Goal: Check status: Check status

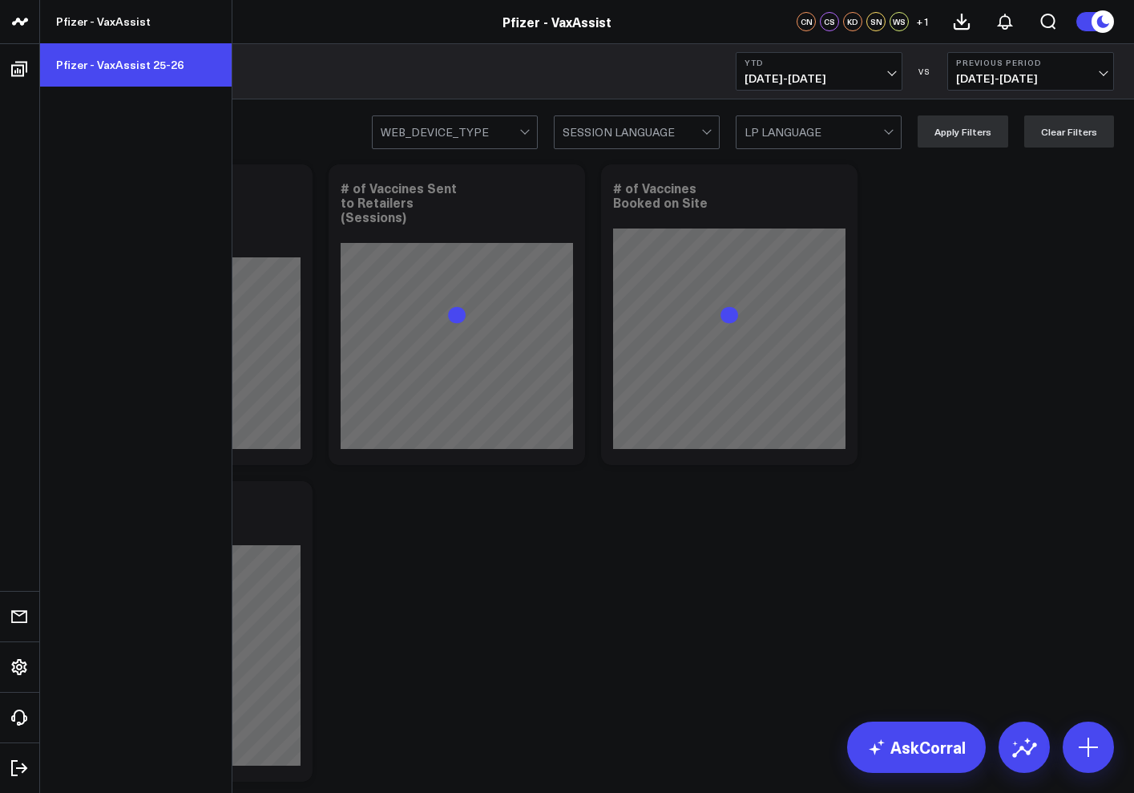
click at [115, 64] on link "Pfizer - VaxAssist 25-26" at bounding box center [136, 64] width 192 height 43
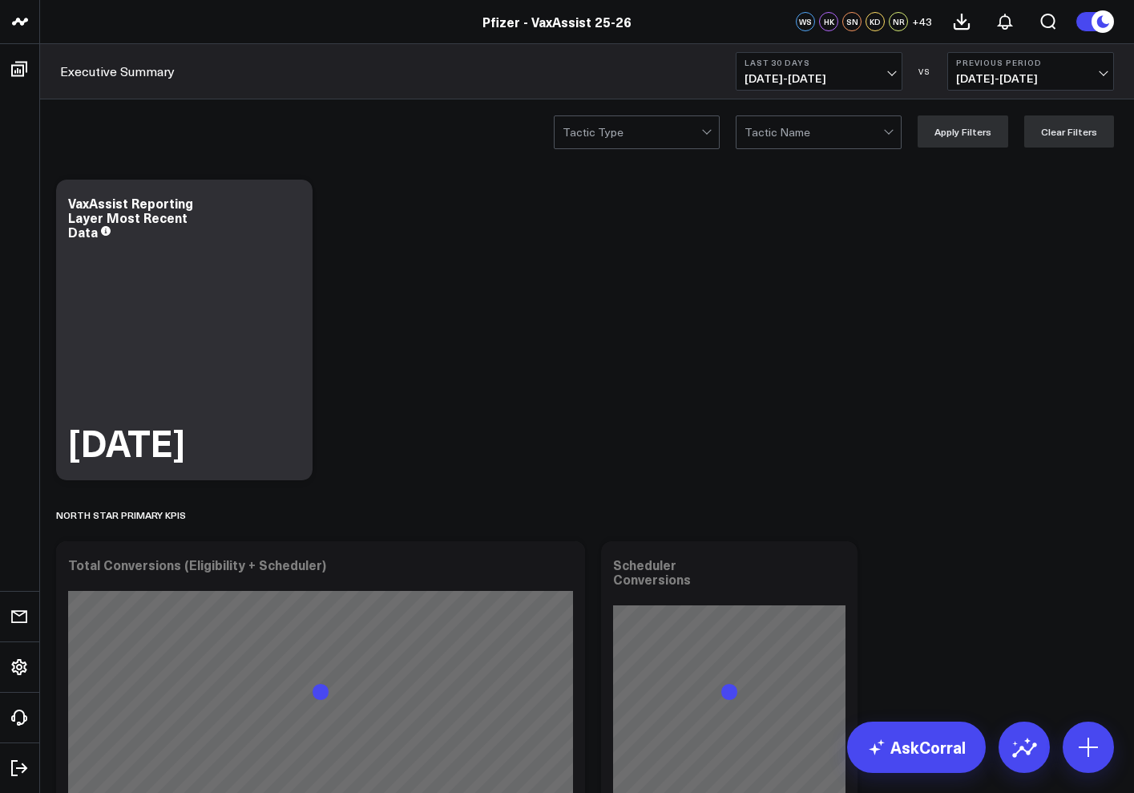
click at [245, 127] on div "Tactic Type Tactic Name Apply Filters Clear Filters" at bounding box center [587, 131] width 1094 height 64
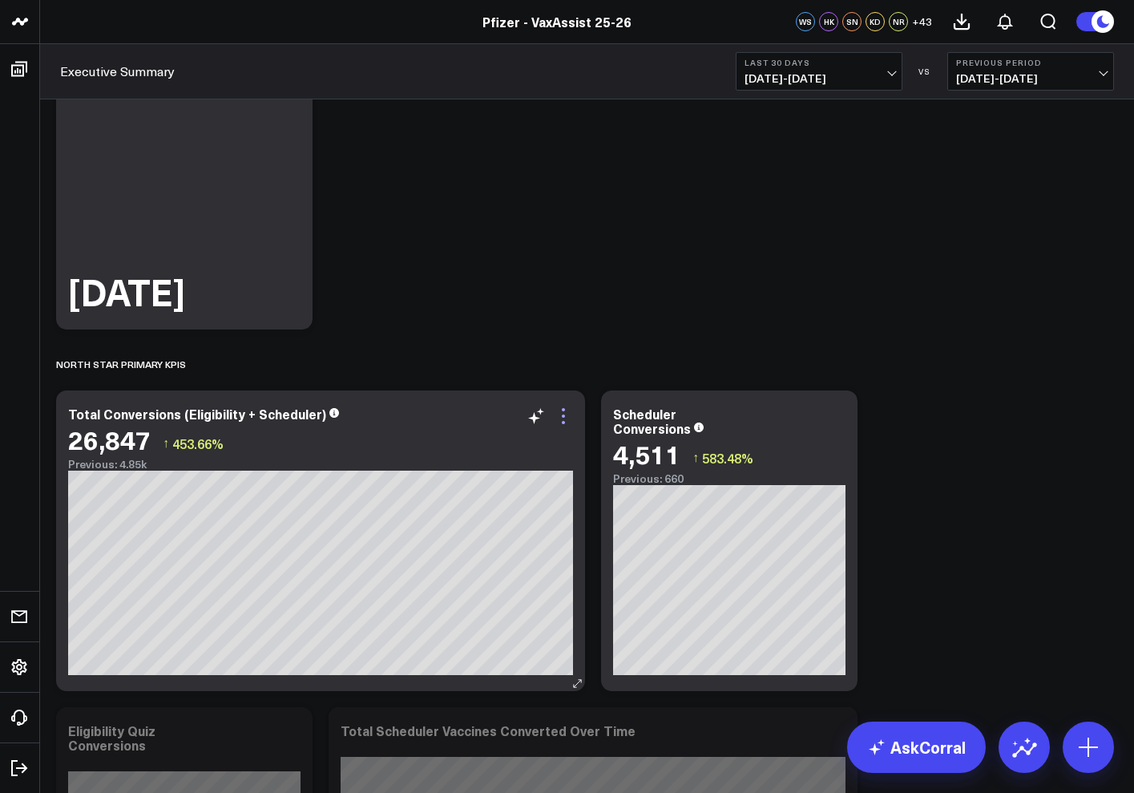
scroll to position [160, 0]
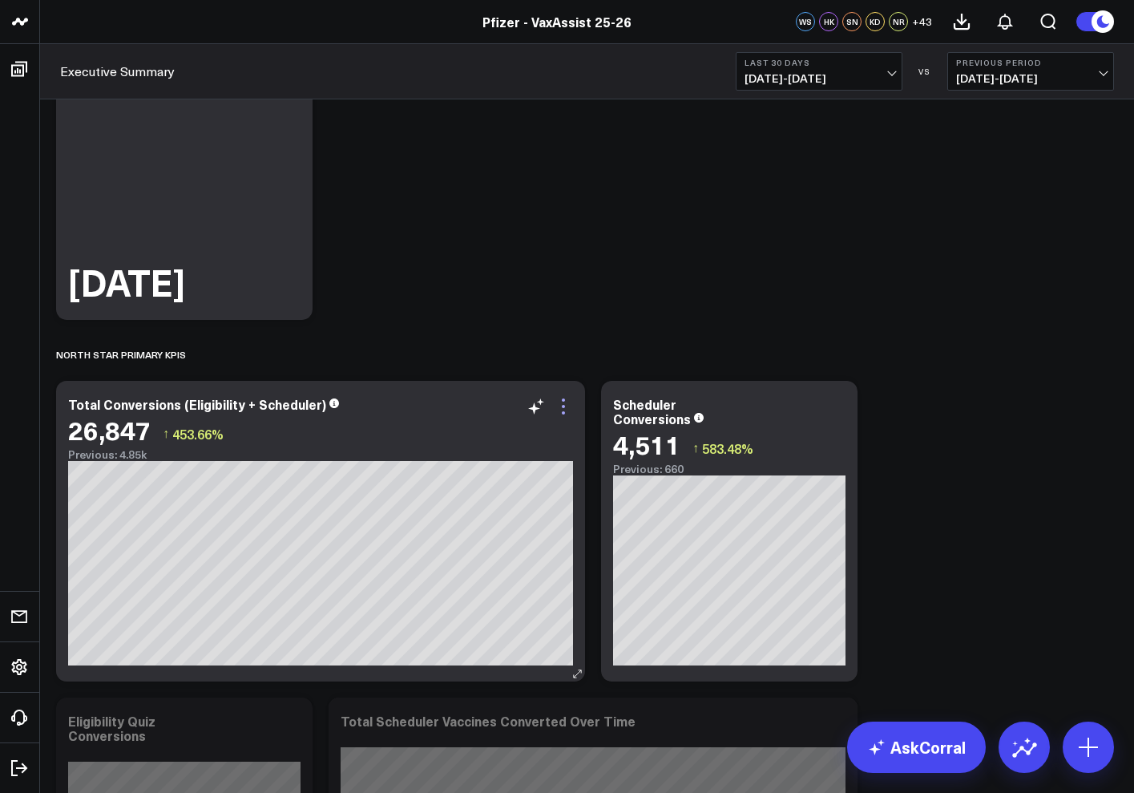
click at [570, 412] on icon at bounding box center [563, 406] width 19 height 19
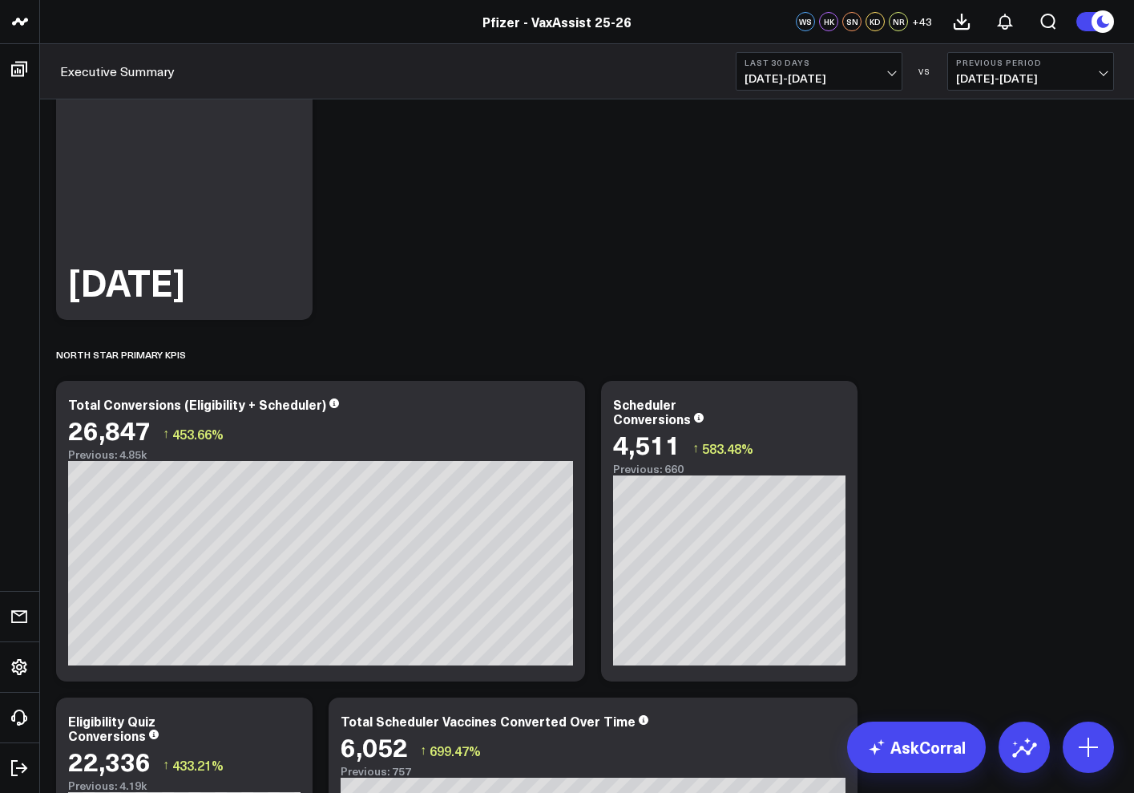
drag, startPoint x: 559, startPoint y: 84, endPoint x: 536, endPoint y: 117, distance: 39.8
click at [559, 84] on div "Executive Summary Last 30 Days 08/04/25 - 09/02/25 VS Previous Period 07/05/25 …" at bounding box center [587, 71] width 1094 height 55
click at [569, 416] on icon at bounding box center [563, 406] width 19 height 19
click at [386, 62] on div "Executive Summary Last 30 Days 08/04/25 - 09/02/25 VS Previous Period 07/05/25 …" at bounding box center [587, 71] width 1094 height 55
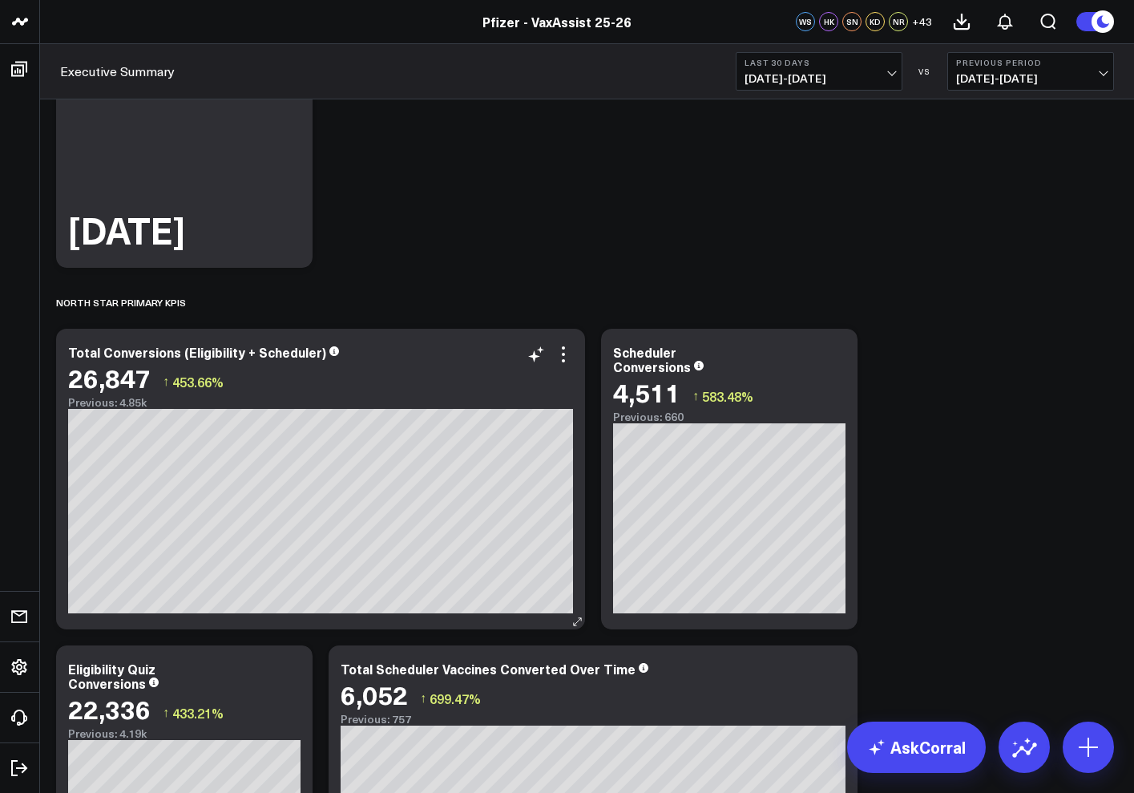
scroll to position [240, 0]
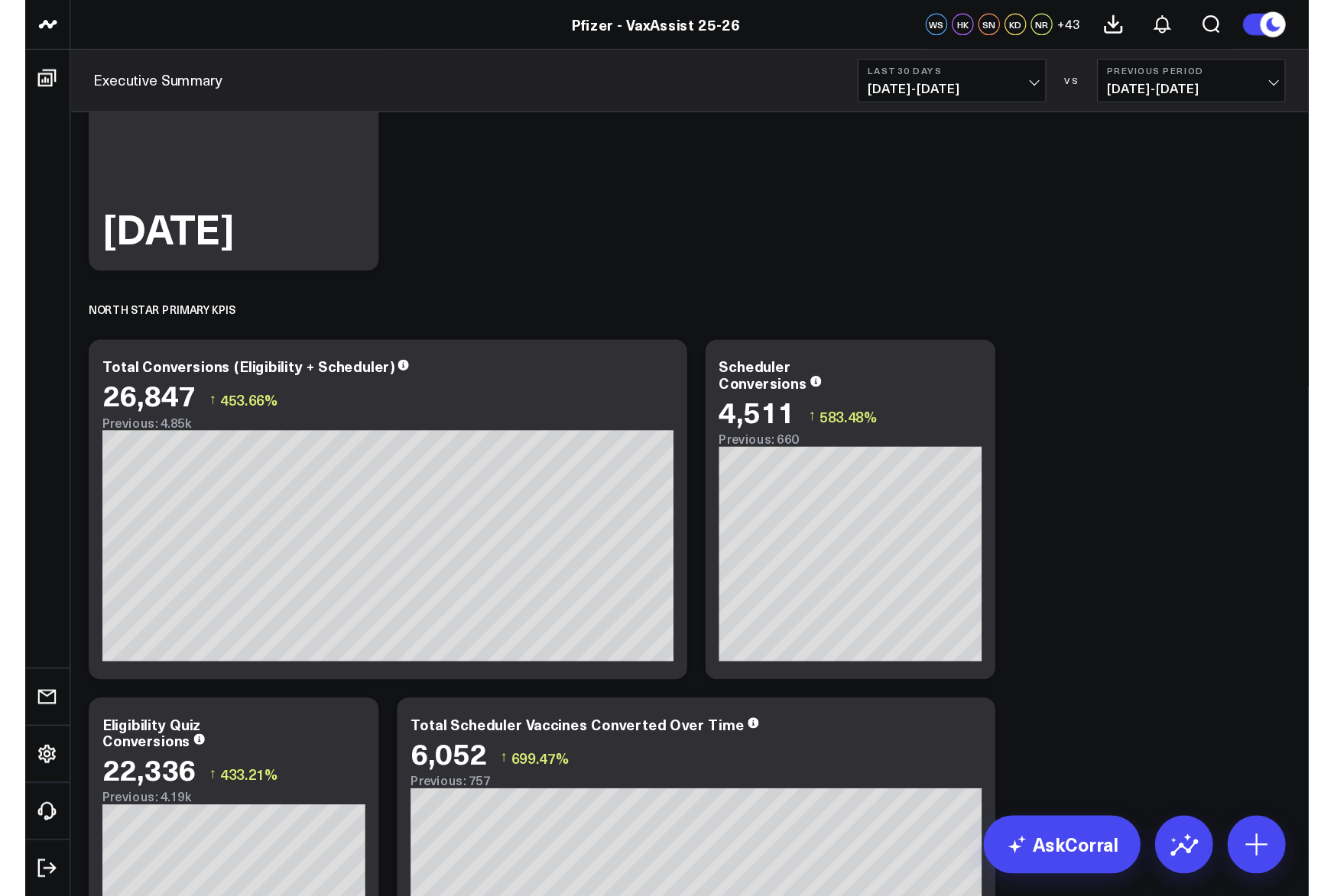
scroll to position [0, 0]
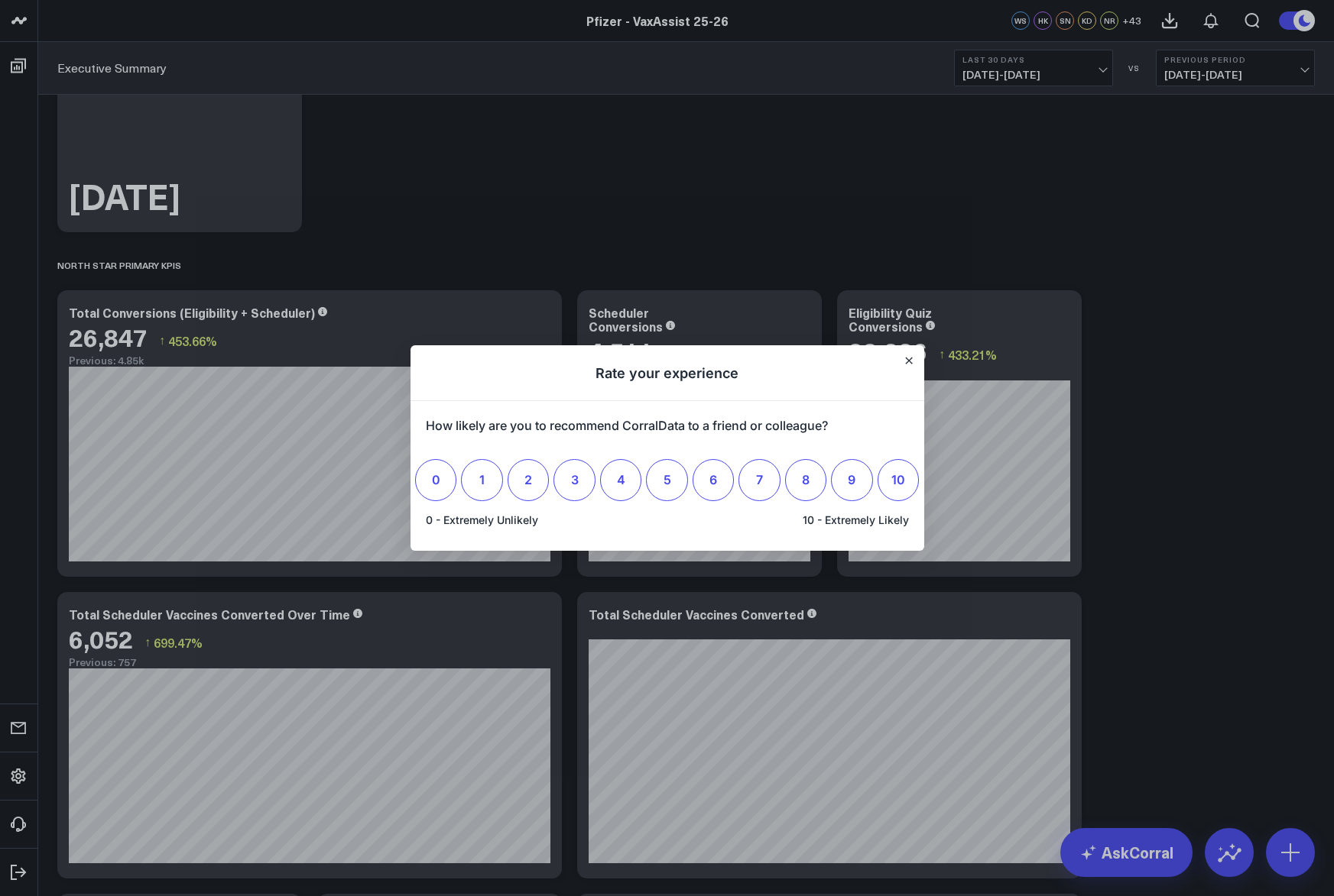
drag, startPoint x: 1012, startPoint y: 117, endPoint x: 1017, endPoint y: 101, distance: 16.8
click at [1012, 117] on div at bounding box center [667, 448] width 1334 height 896
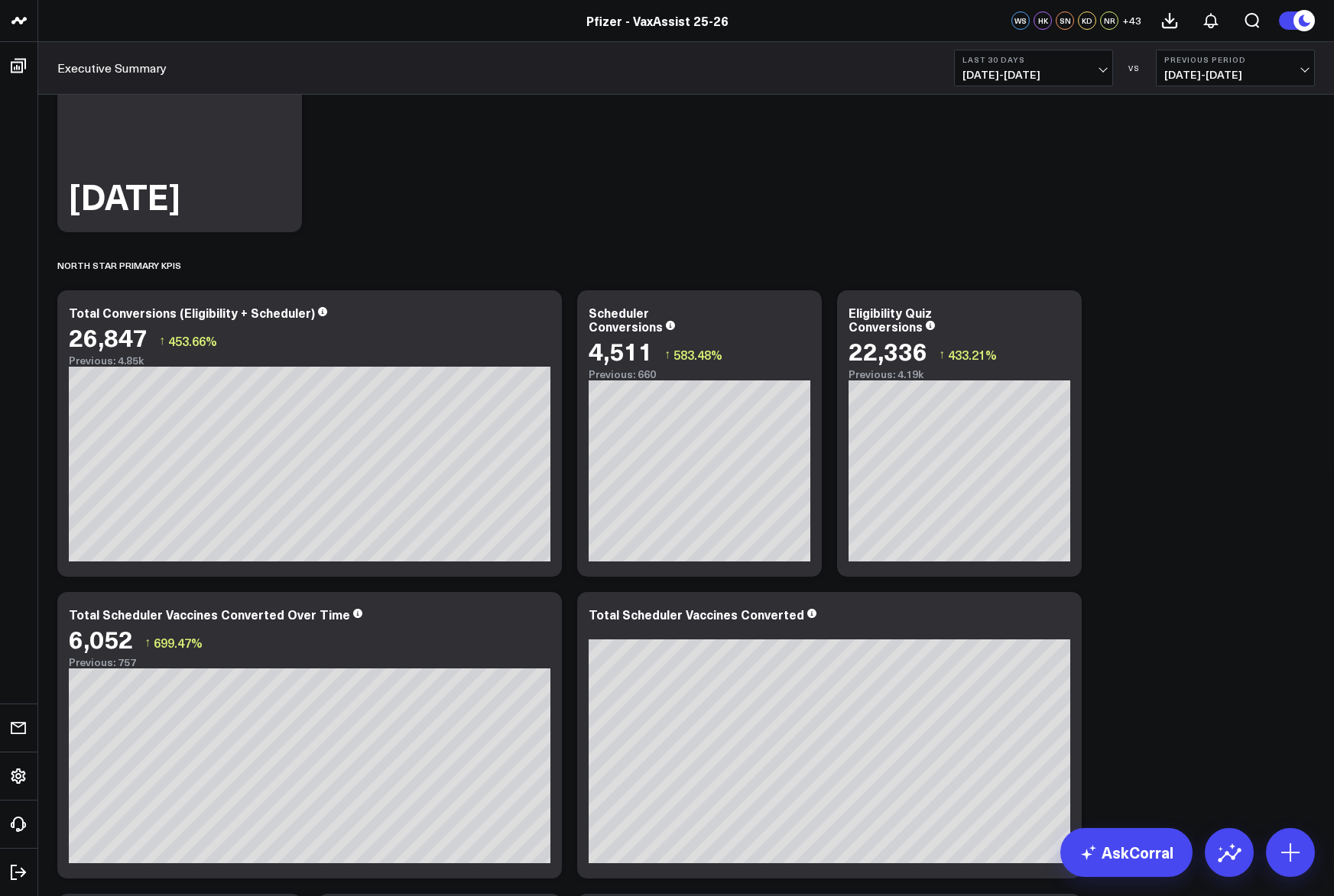
click at [1021, 80] on span "08/04/25 - 09/02/25" at bounding box center [1033, 74] width 142 height 12
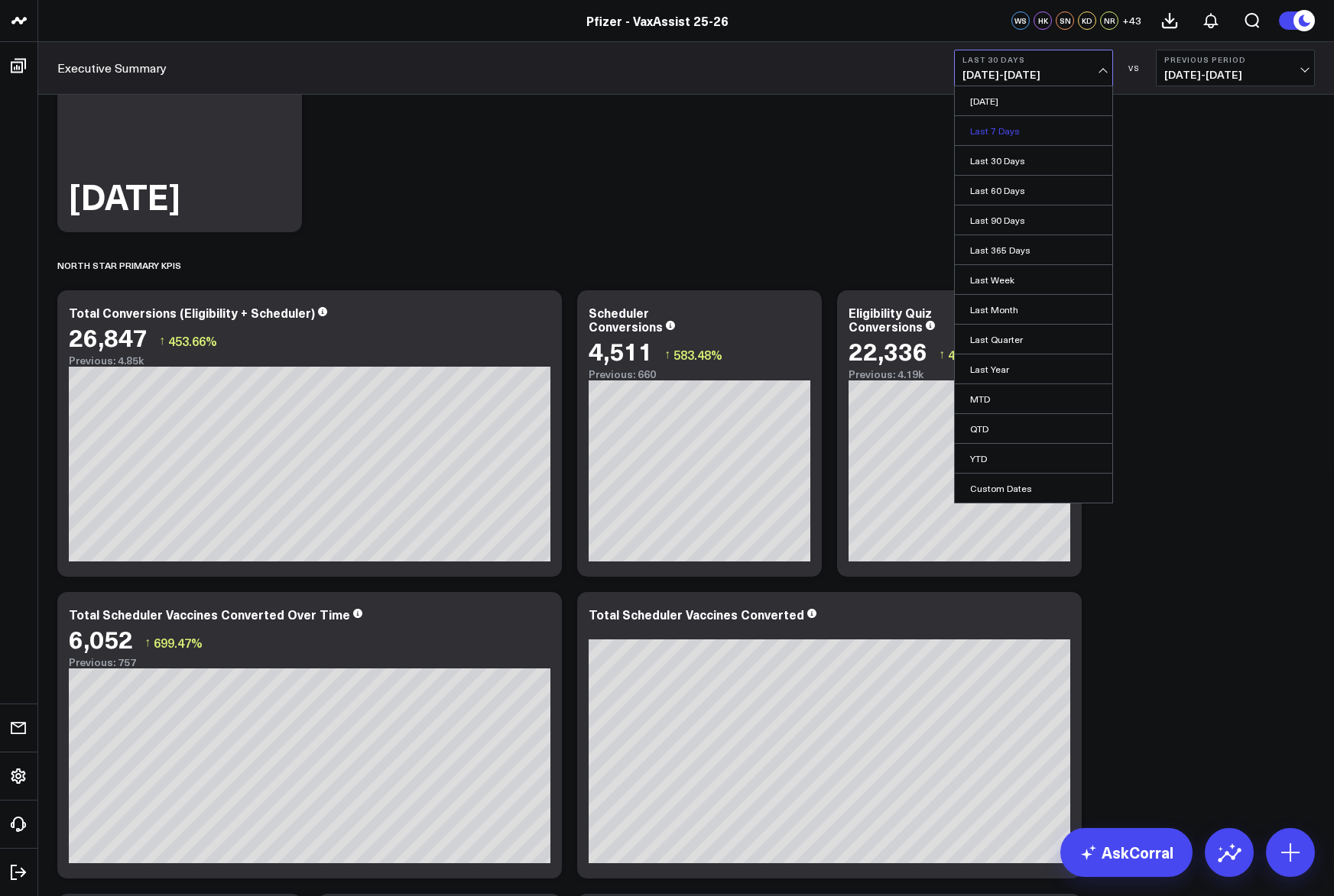
click at [1008, 120] on link "Last 7 Days" at bounding box center [1033, 131] width 157 height 29
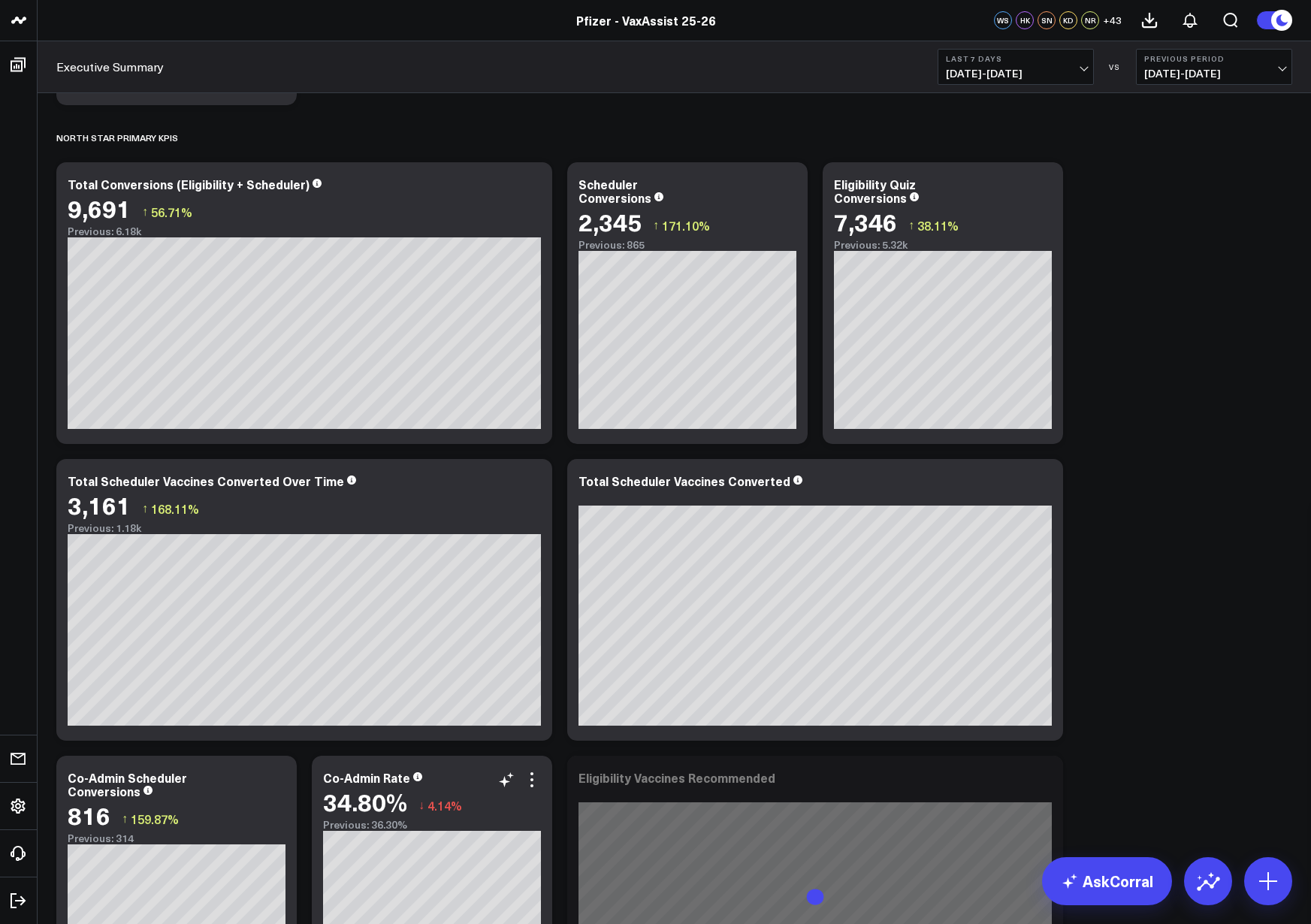
scroll to position [376, 0]
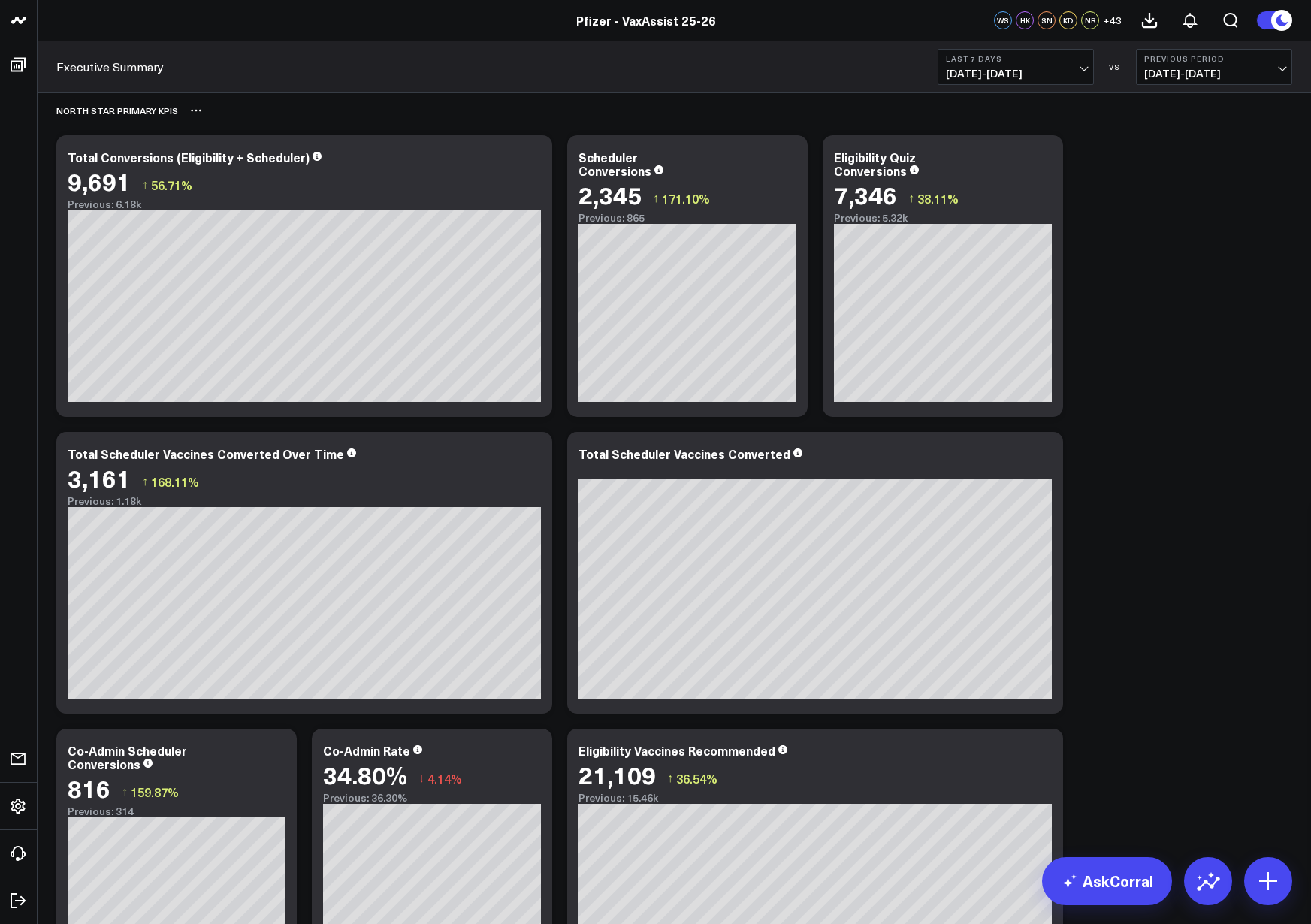
drag, startPoint x: 1174, startPoint y: 240, endPoint x: 1249, endPoint y: 119, distance: 142.4
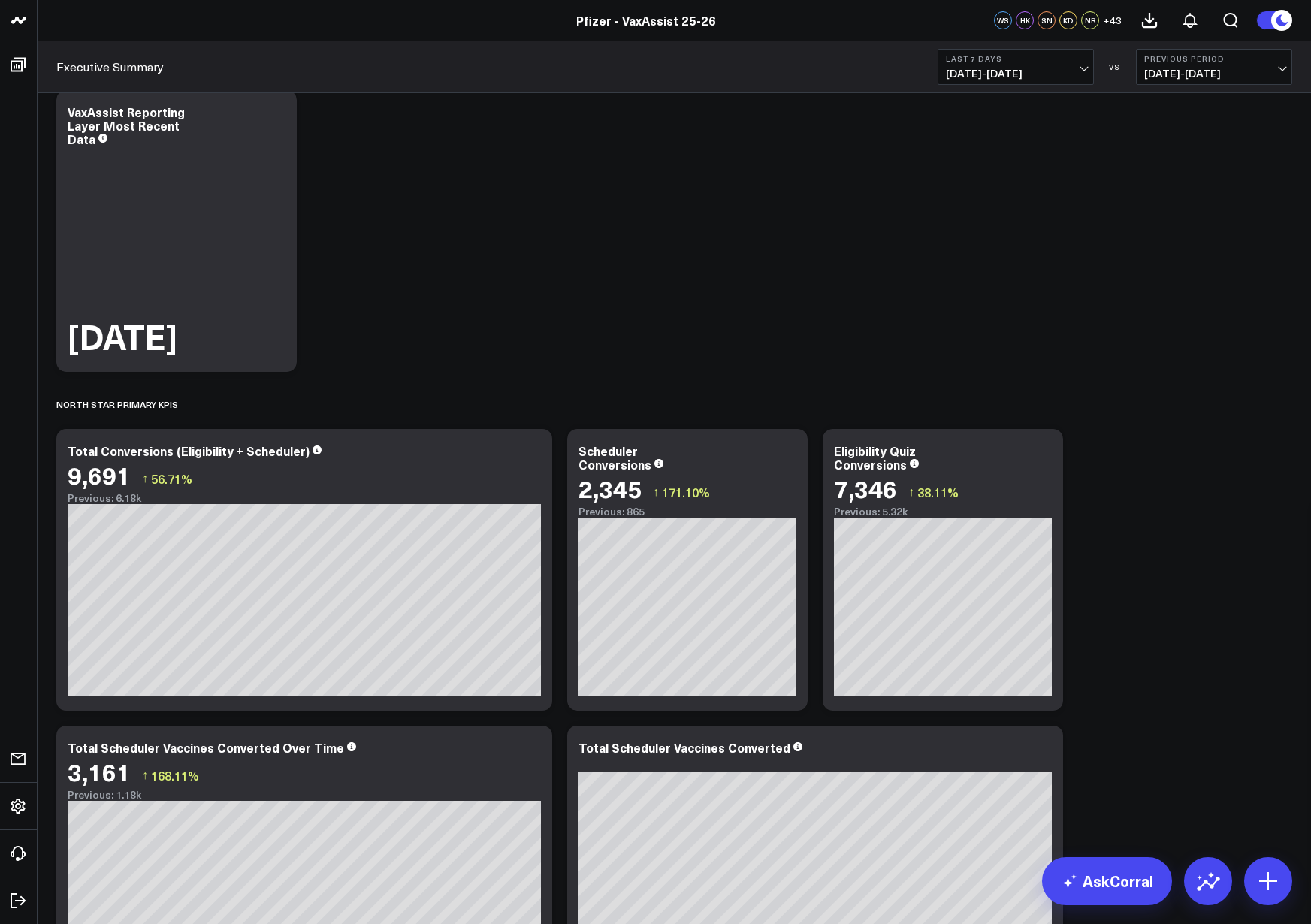
scroll to position [0, 0]
